Goal: Information Seeking & Learning: Find specific page/section

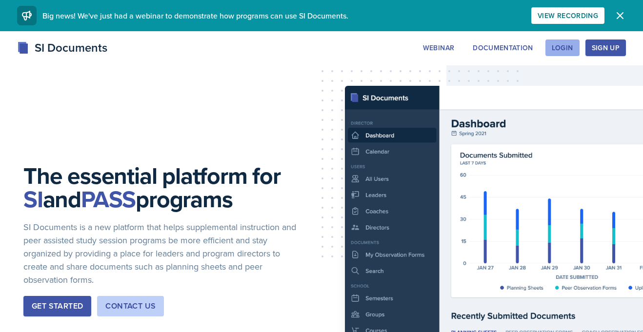
click at [561, 53] on button "Login" at bounding box center [562, 47] width 34 height 17
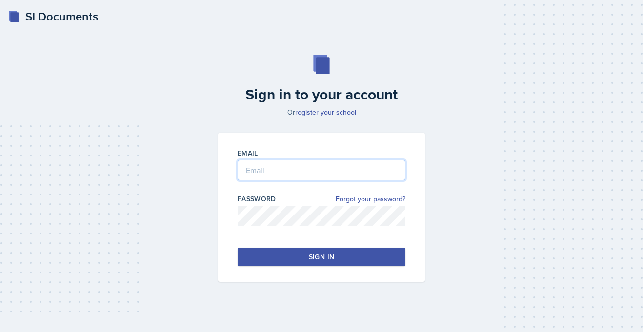
click at [262, 176] on input "email" at bounding box center [321, 170] width 168 height 20
click at [260, 171] on input "email" at bounding box center [321, 170] width 168 height 20
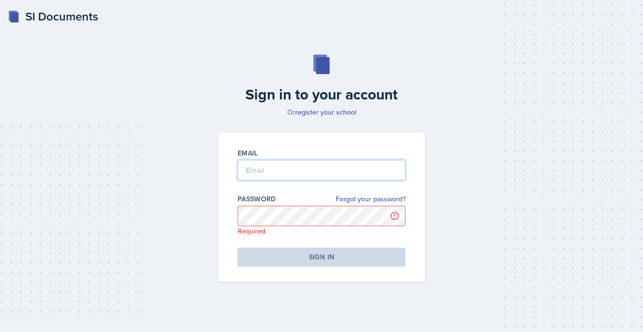
type input "[PERSON_NAME][EMAIL_ADDRESS][PERSON_NAME][DOMAIN_NAME]"
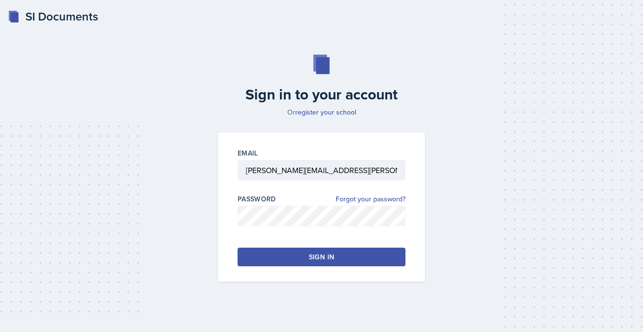
click at [322, 202] on div "Password Forgot your password?" at bounding box center [321, 199] width 168 height 10
click at [278, 257] on button "Sign in" at bounding box center [321, 257] width 168 height 19
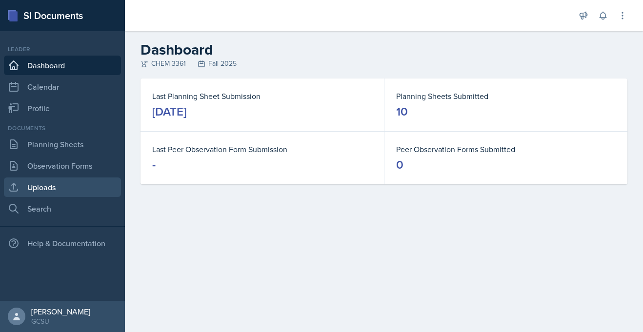
click at [36, 192] on link "Uploads" at bounding box center [62, 188] width 117 height 20
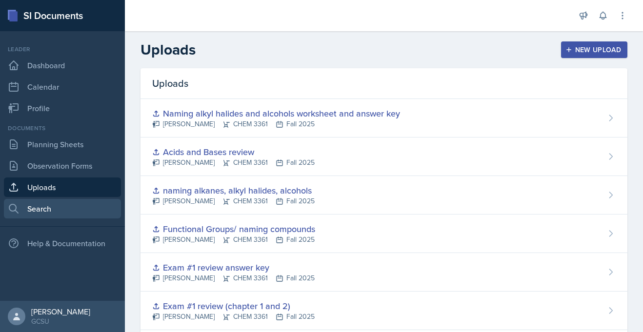
click at [30, 213] on link "Search" at bounding box center [62, 209] width 117 height 20
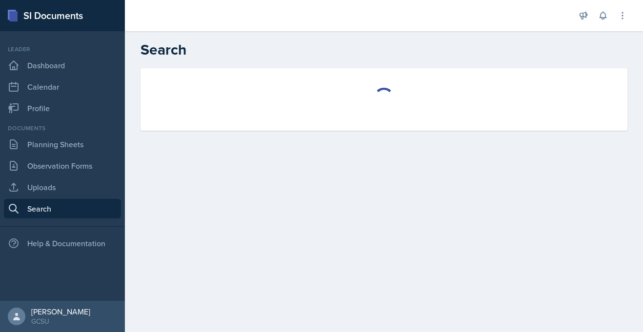
select select "all"
select select "1"
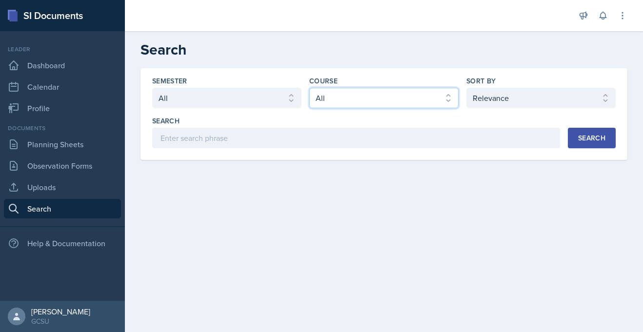
click at [440, 107] on select "Select course All ACCT 3101 ACCT 3102 ASTR 1000 BIOL 1100 BIOL 1107 BIOL 1108 B…" at bounding box center [383, 98] width 149 height 20
select select "b8b24a39-b8b2-4597-9e8c-92b6b9994cd0"
click at [309, 88] on select "Select course All ACCT 3101 ACCT 3102 ASTR 1000 BIOL 1100 BIOL 1107 BIOL 1108 B…" at bounding box center [383, 98] width 149 height 20
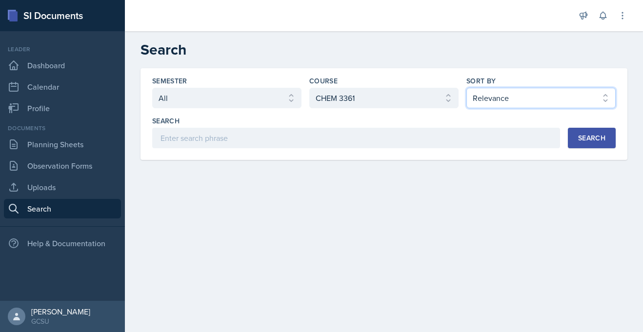
click at [578, 103] on select "Select sort by Relevance Document Date (Asc) Document Date (Desc)" at bounding box center [540, 98] width 149 height 20
select select "3"
click at [466, 88] on select "Select sort by Relevance Document Date (Asc) Document Date (Desc)" at bounding box center [540, 98] width 149 height 20
click at [606, 126] on div "Search Search" at bounding box center [383, 132] width 463 height 32
click at [604, 134] on div "Search" at bounding box center [591, 138] width 27 height 8
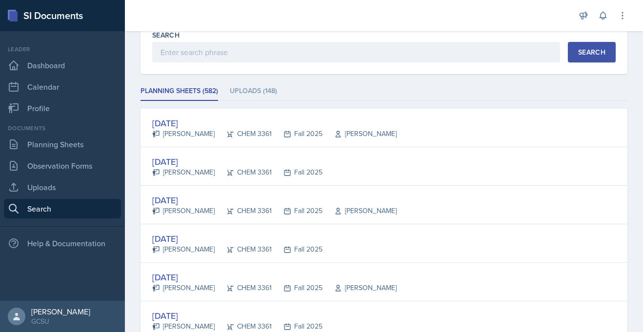
scroll to position [93, 0]
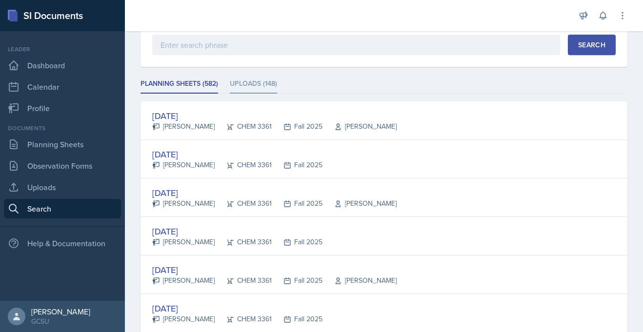
click at [260, 87] on li "Uploads (148)" at bounding box center [253, 84] width 47 height 19
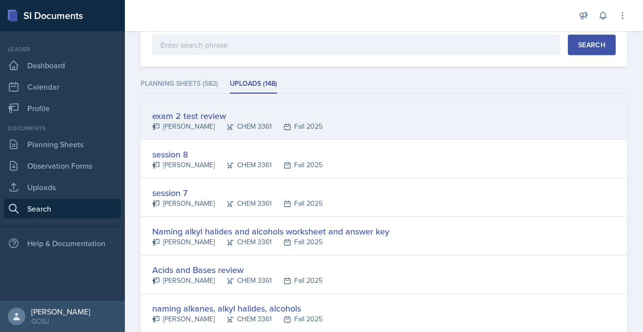
click at [190, 125] on div "[PERSON_NAME]" at bounding box center [183, 126] width 62 height 10
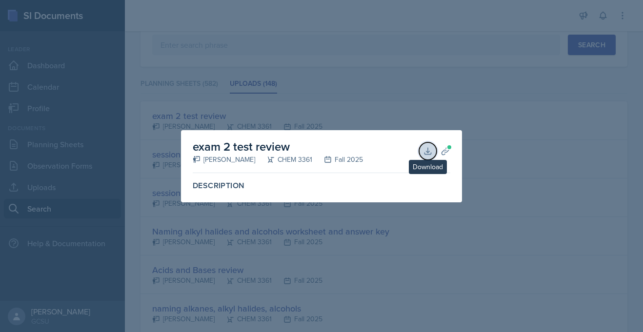
click at [425, 149] on icon at bounding box center [428, 151] width 10 height 10
